Goal: Task Accomplishment & Management: Complete application form

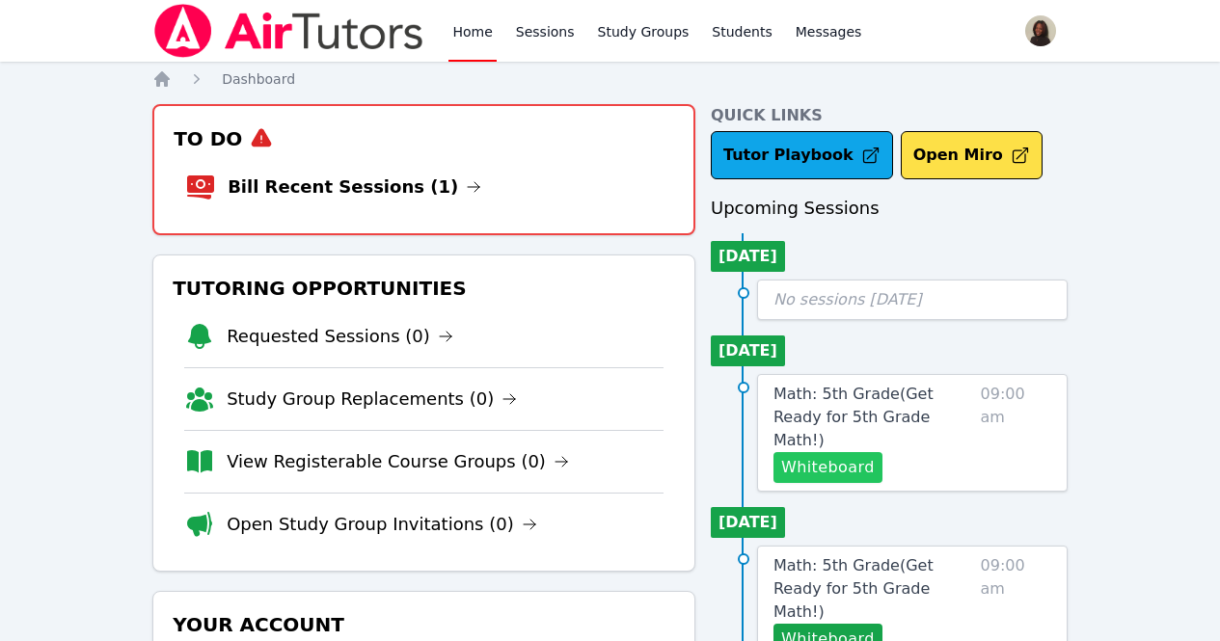
scroll to position [146, 0]
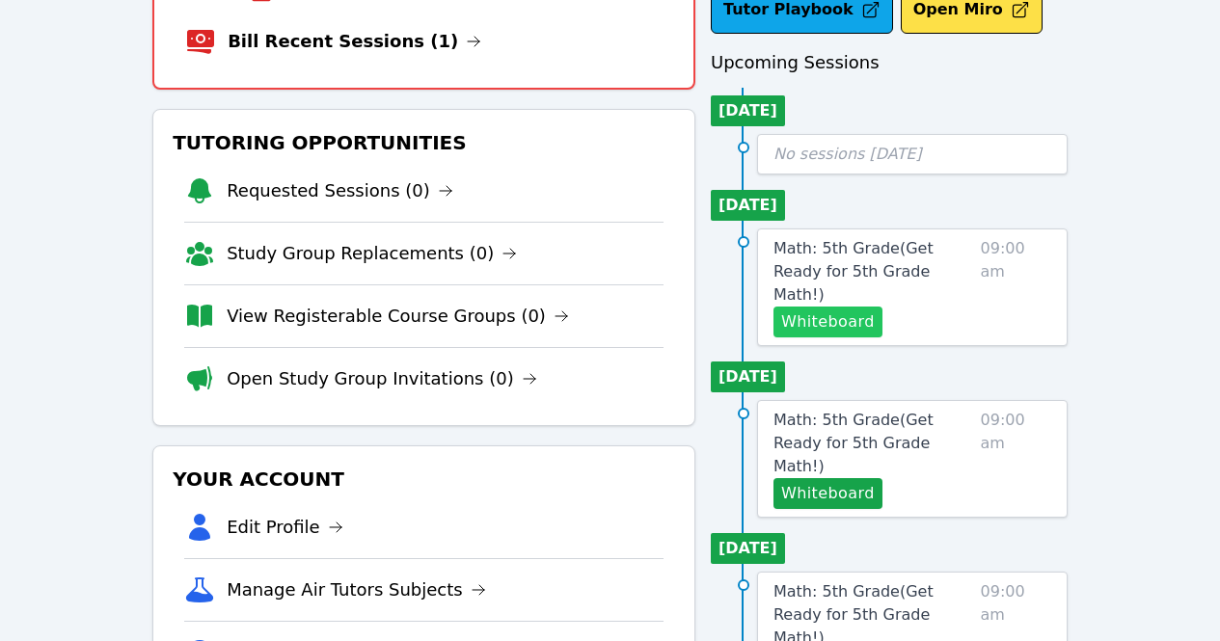
click at [854, 309] on button "Whiteboard" at bounding box center [827, 322] width 109 height 31
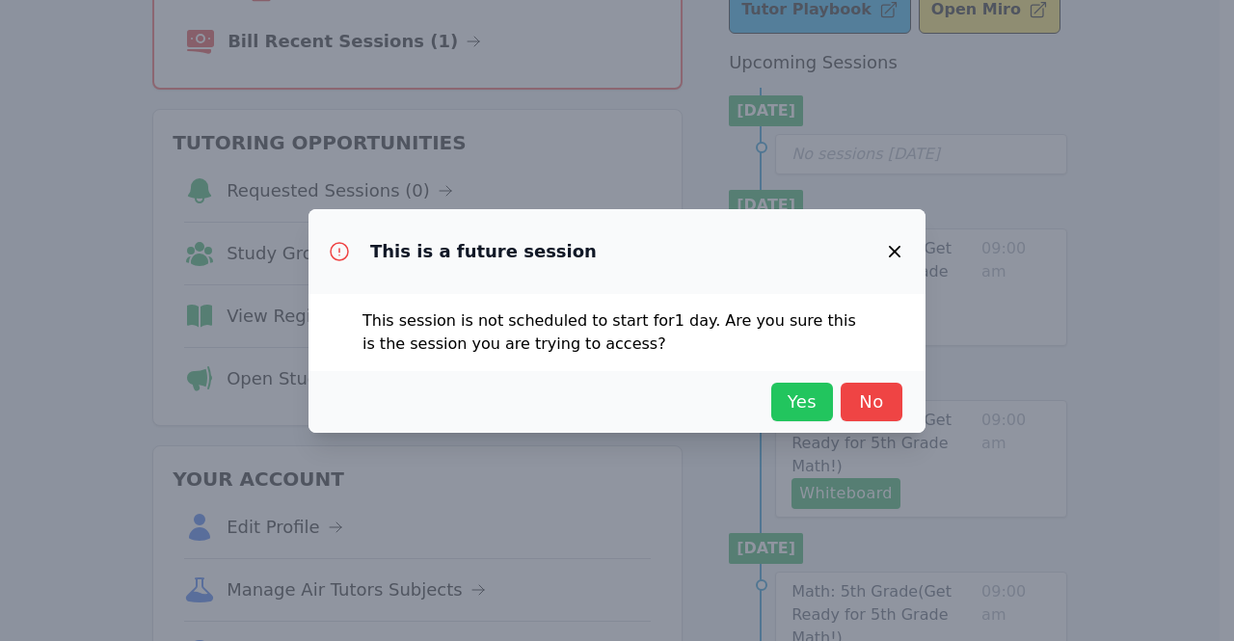
click at [803, 403] on span "Yes" at bounding box center [802, 402] width 42 height 27
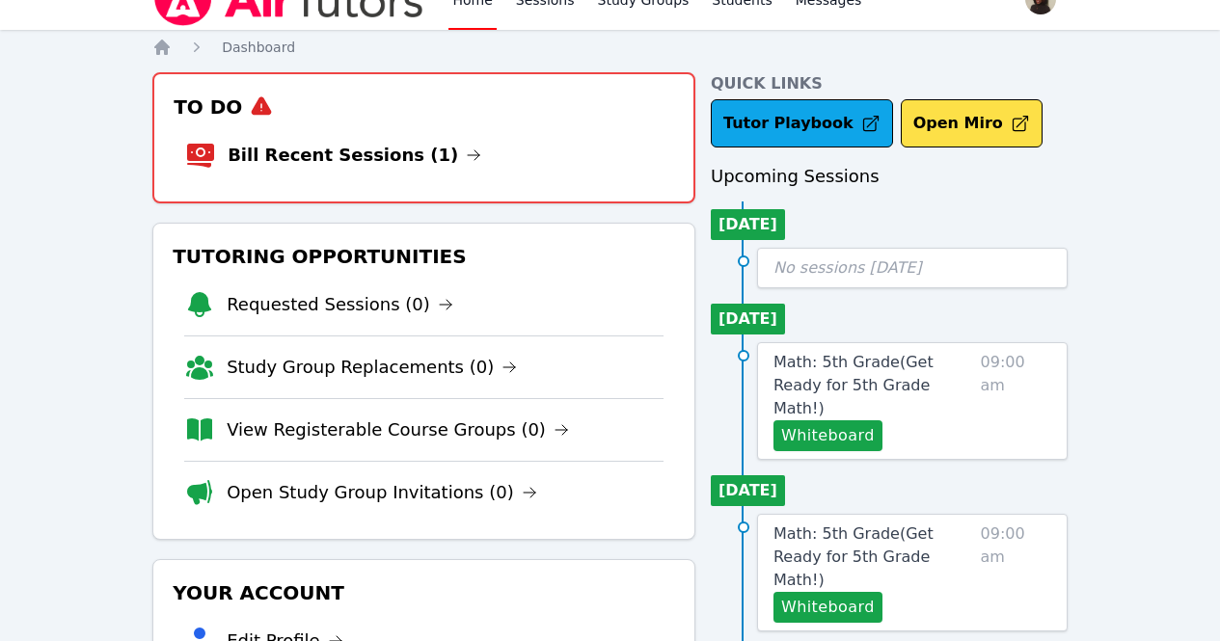
scroll to position [30, 0]
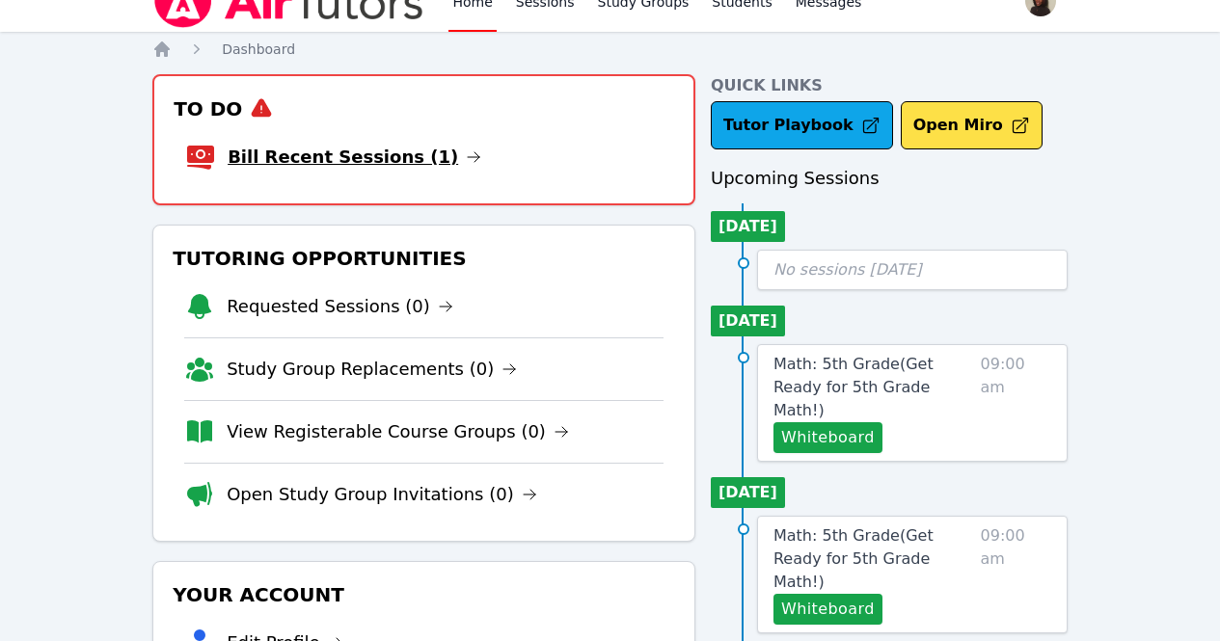
click at [295, 165] on link "Bill Recent Sessions (1)" at bounding box center [355, 157] width 254 height 27
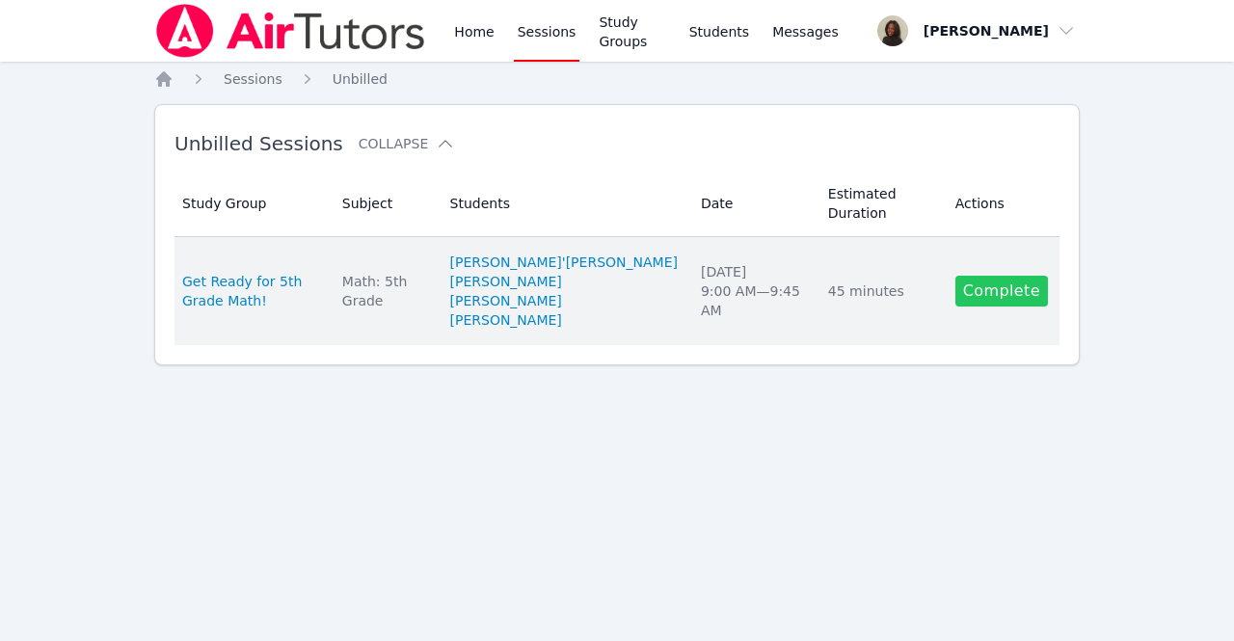
click at [1029, 276] on link "Complete" at bounding box center [1001, 291] width 93 height 31
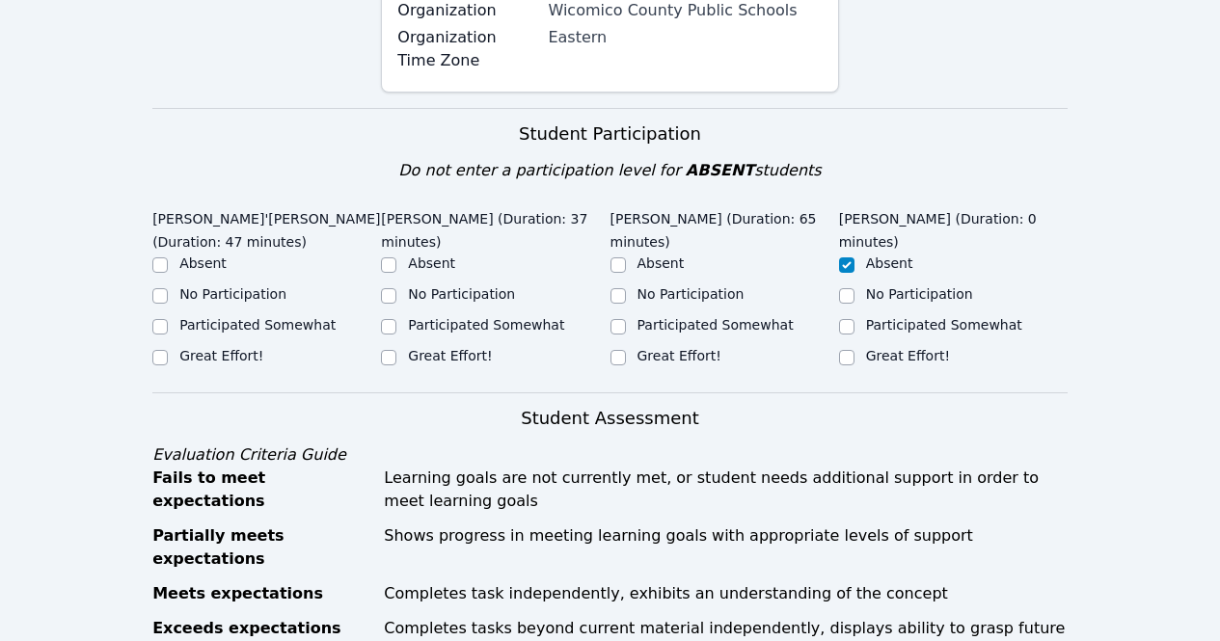
scroll to position [470, 0]
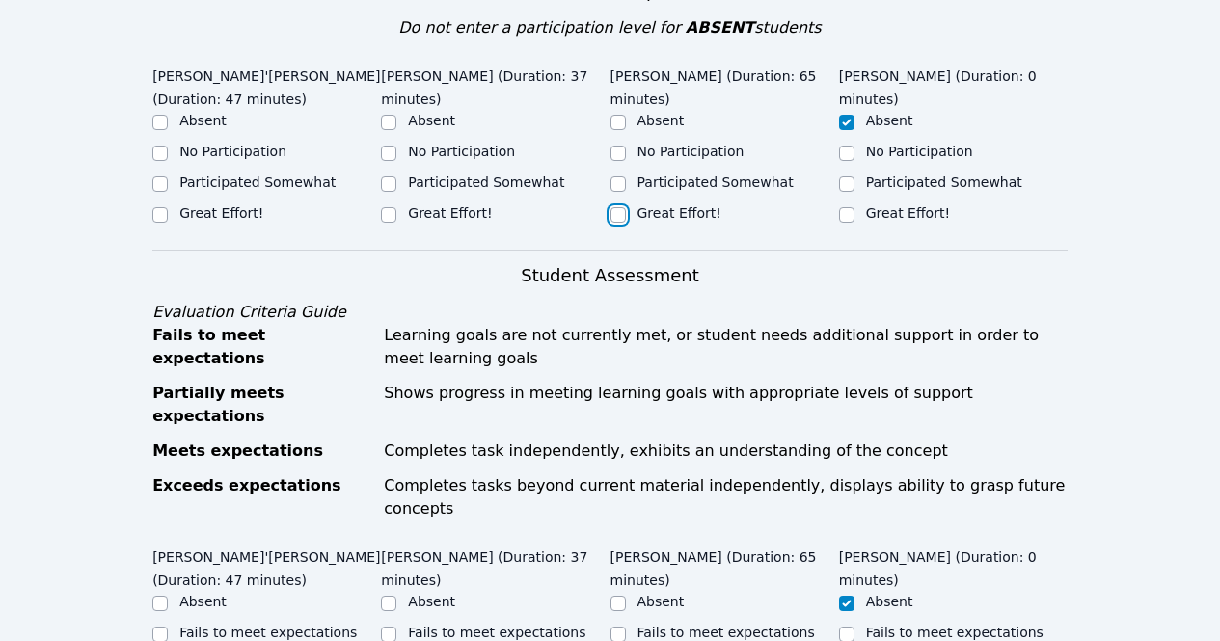
click at [612, 207] on input "Great Effort!" at bounding box center [617, 214] width 15 height 15
checkbox input "true"
click at [389, 187] on input "Participated Somewhat" at bounding box center [388, 183] width 15 height 15
checkbox input "true"
click at [161, 218] on input "Great Effort!" at bounding box center [159, 214] width 15 height 15
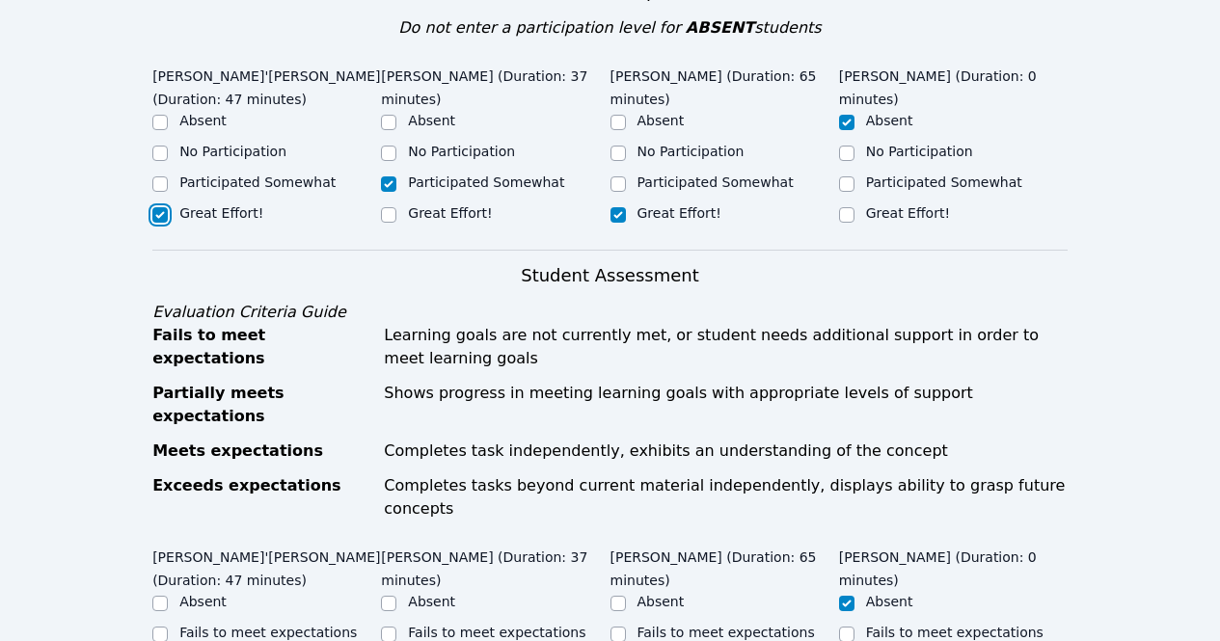
checkbox input "true"
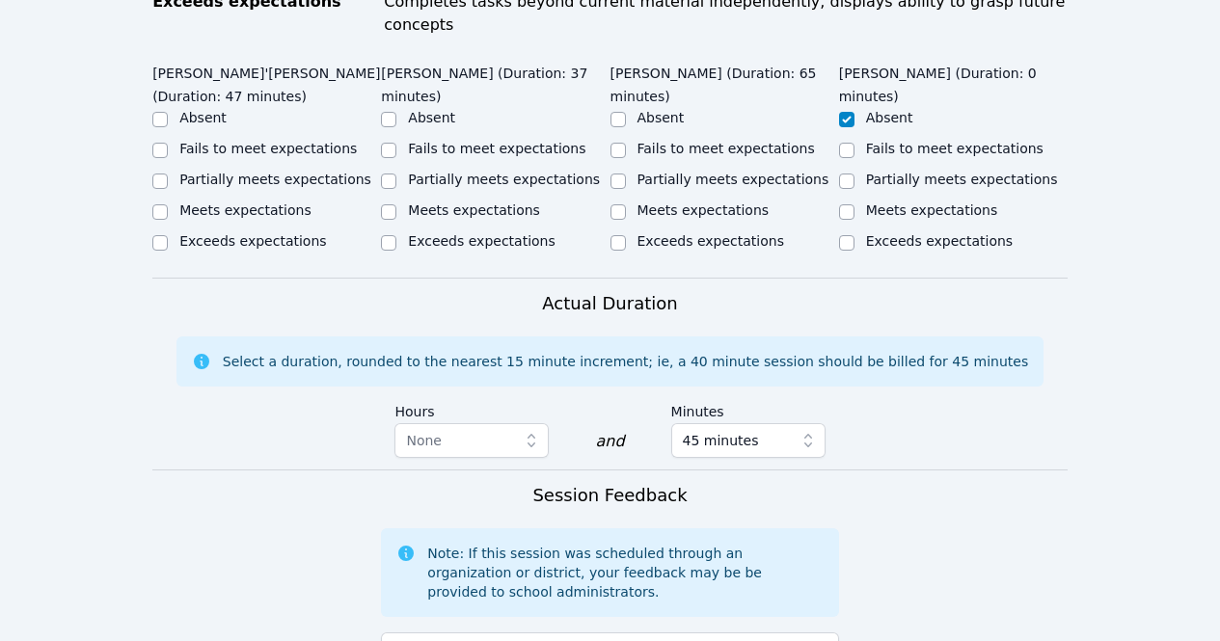
scroll to position [983, 0]
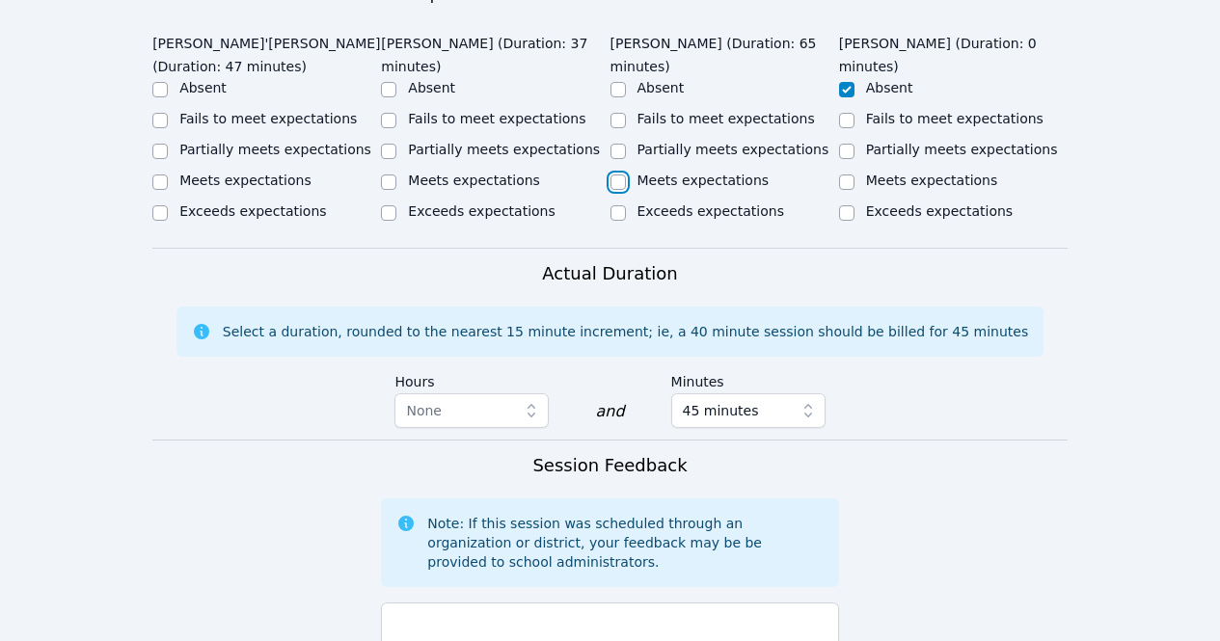
click at [616, 175] on input "Meets expectations" at bounding box center [617, 182] width 15 height 15
checkbox input "true"
click at [389, 175] on input "Meets expectations" at bounding box center [388, 182] width 15 height 15
checkbox input "true"
click at [169, 171] on div "Meets expectations" at bounding box center [266, 182] width 229 height 23
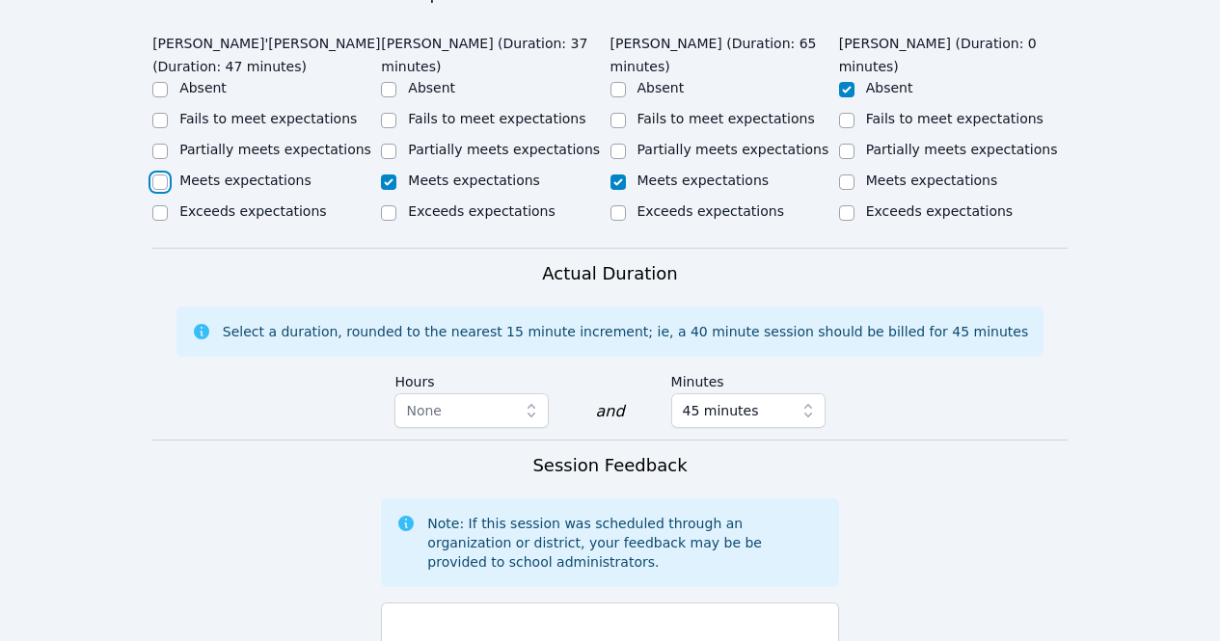
click at [156, 175] on input "Meets expectations" at bounding box center [159, 182] width 15 height 15
checkbox input "true"
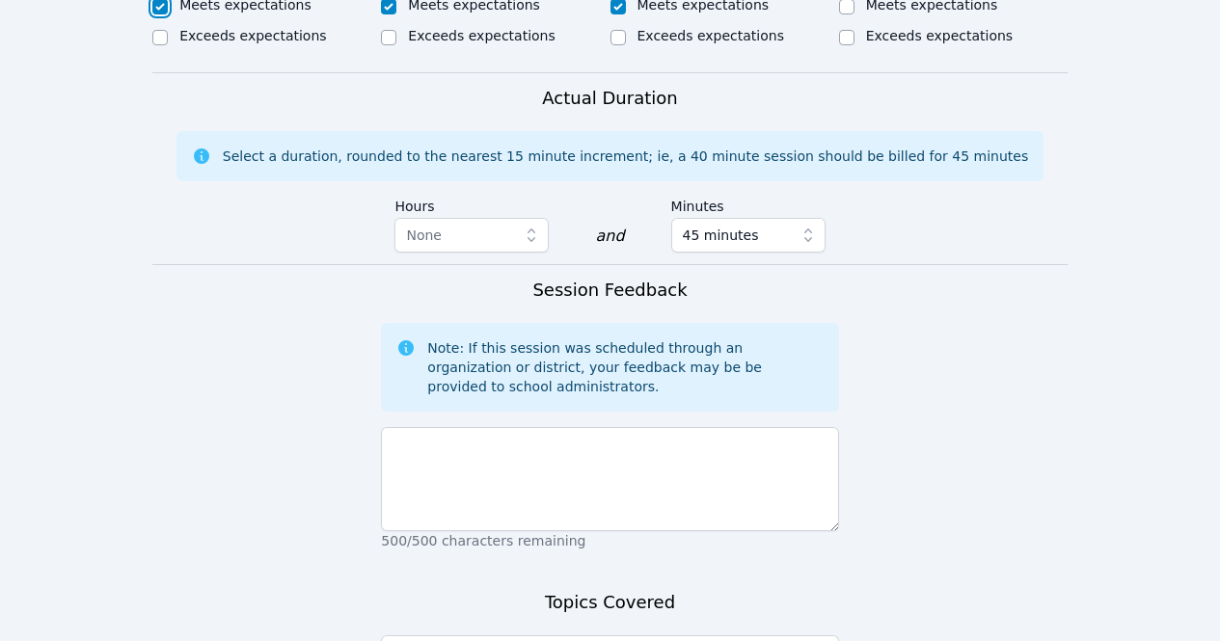
scroll to position [1160, 0]
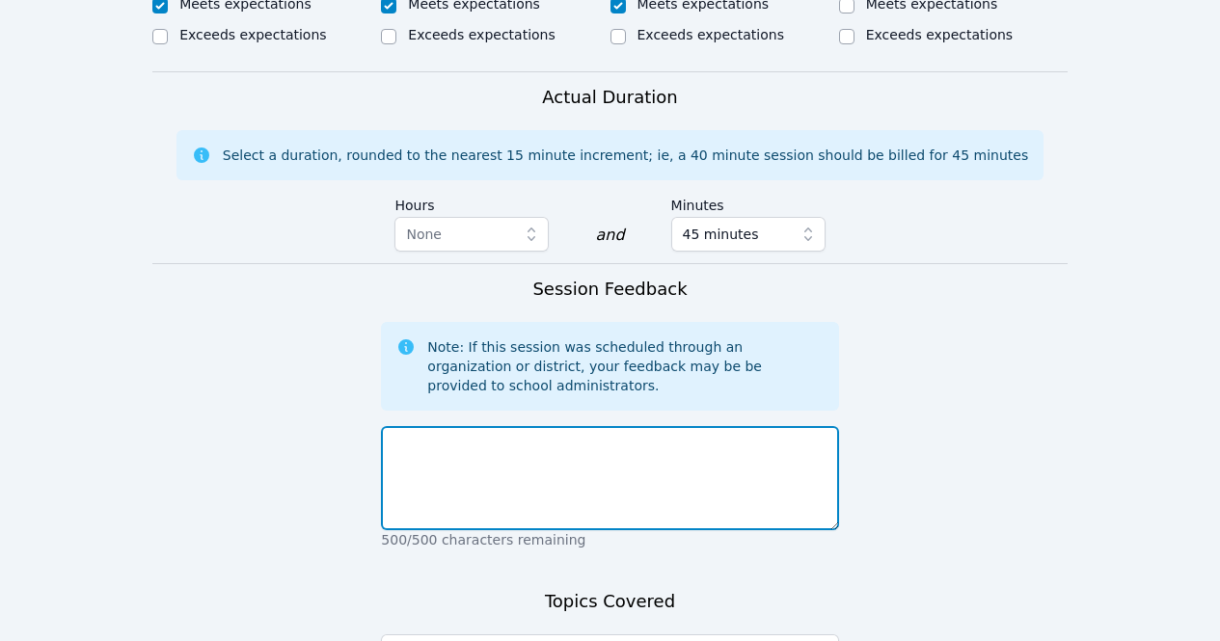
click at [474, 426] on textarea at bounding box center [609, 478] width 457 height 104
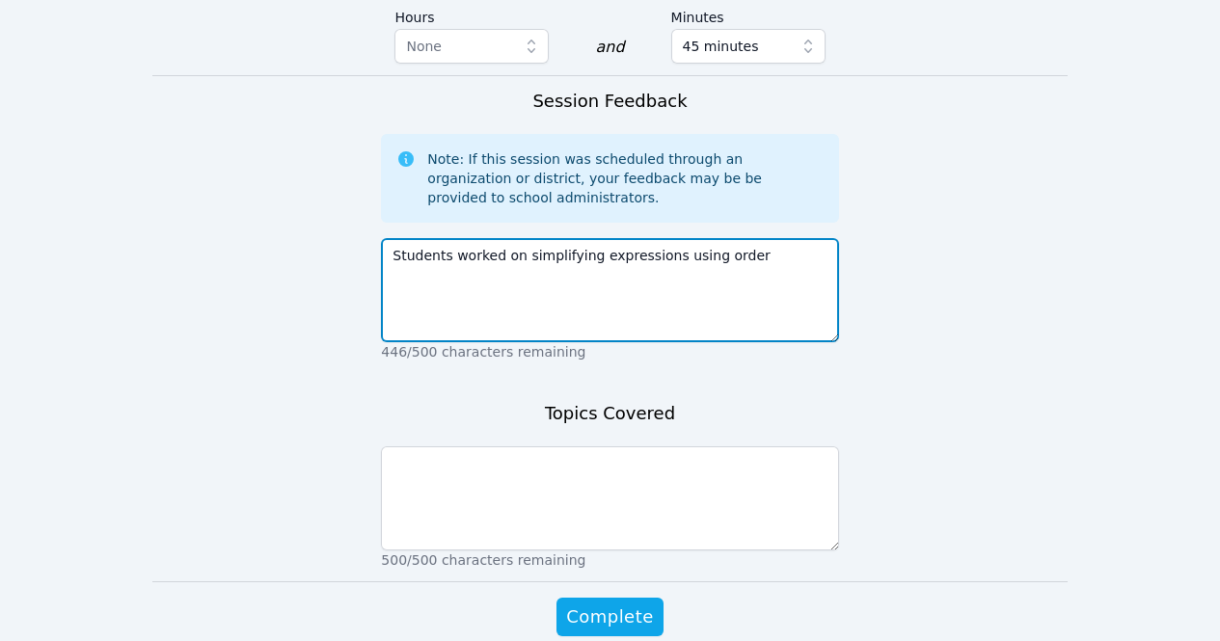
scroll to position [1356, 0]
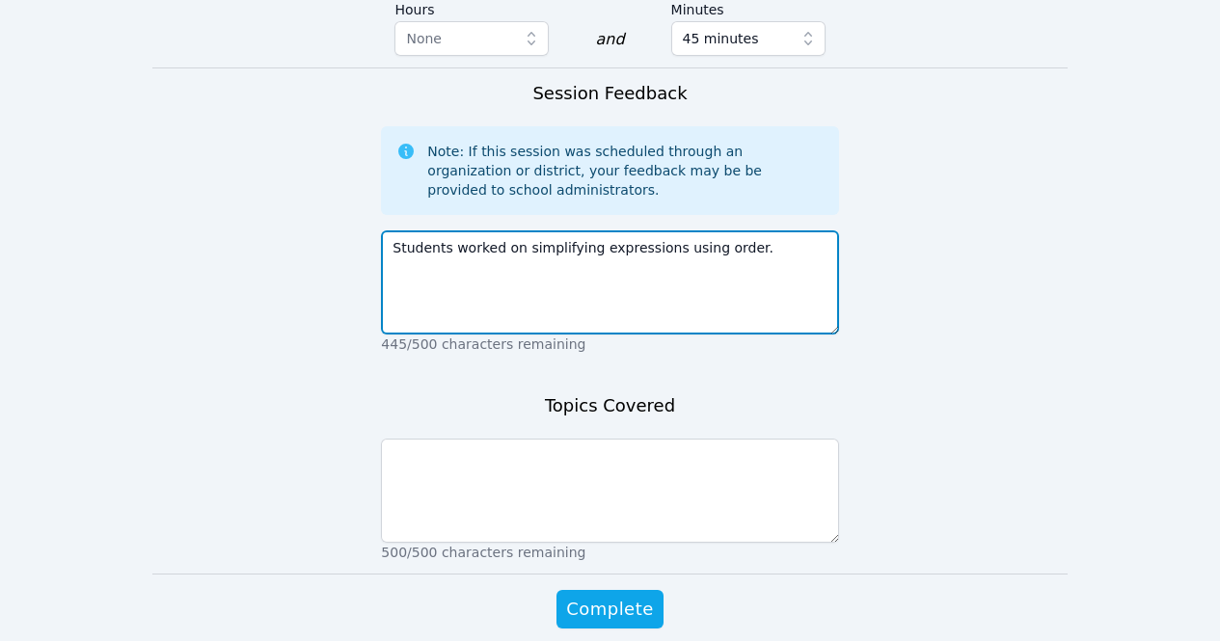
type textarea "Students worked on simplifying expressions using order."
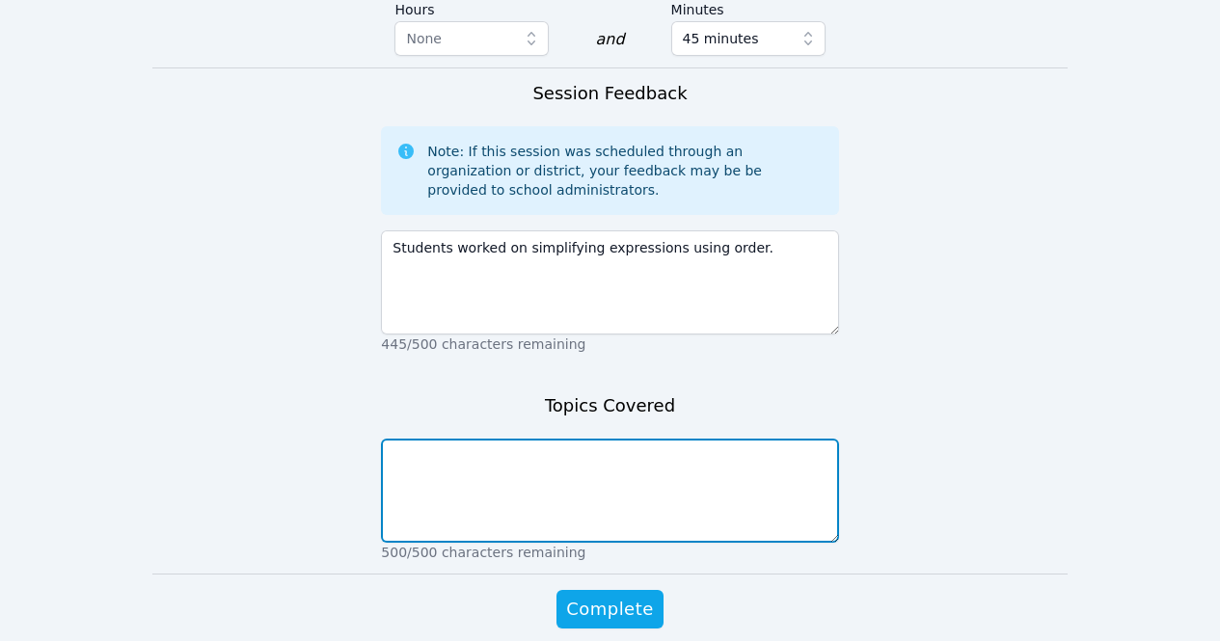
click at [614, 439] on textarea at bounding box center [609, 491] width 457 height 104
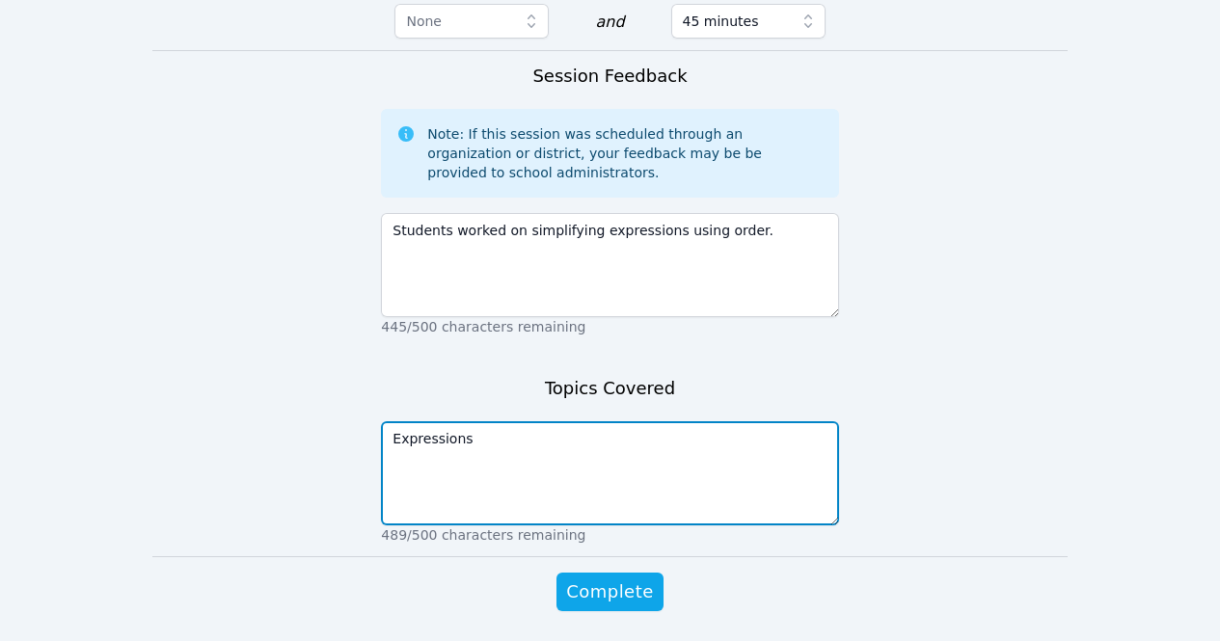
scroll to position [1380, 0]
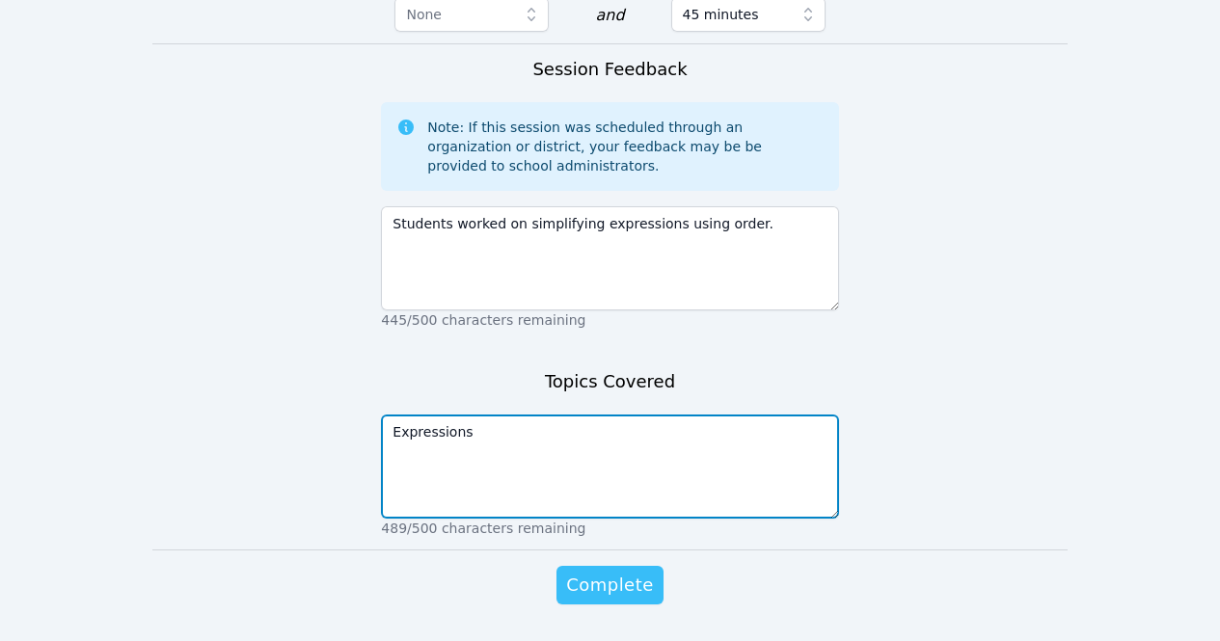
type textarea "Expressions"
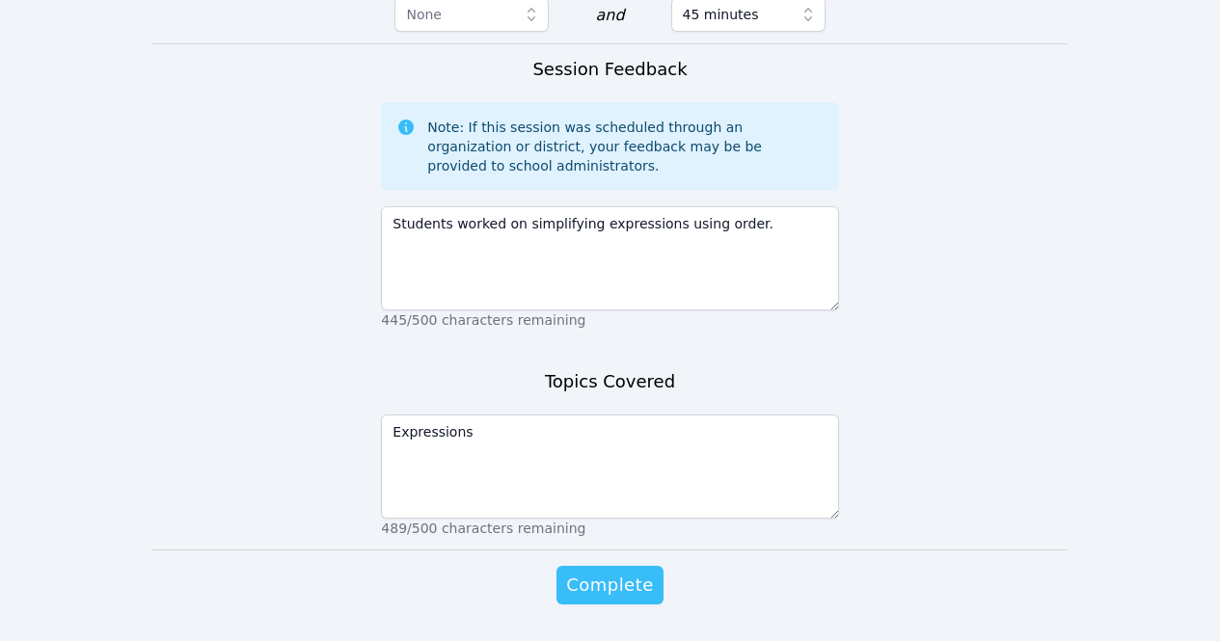
click at [598, 572] on span "Complete" at bounding box center [609, 585] width 87 height 27
